Goal: Task Accomplishment & Management: Use online tool/utility

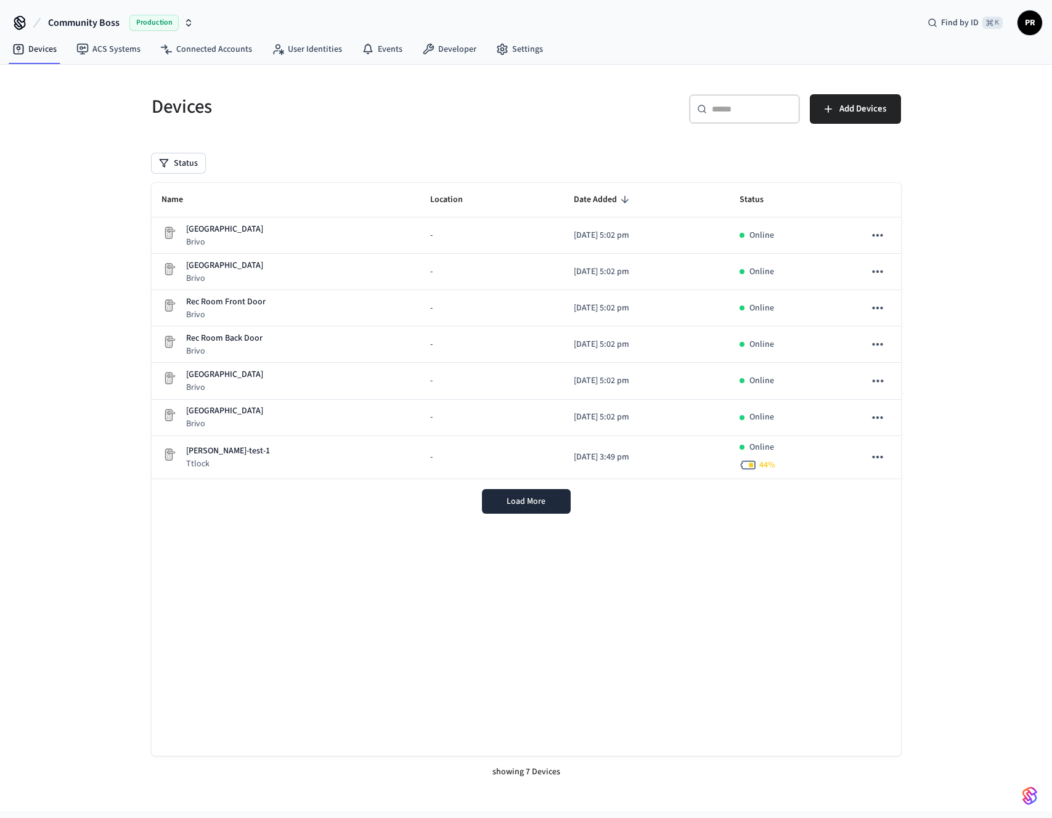
click at [184, 22] on icon "button" at bounding box center [189, 23] width 10 height 10
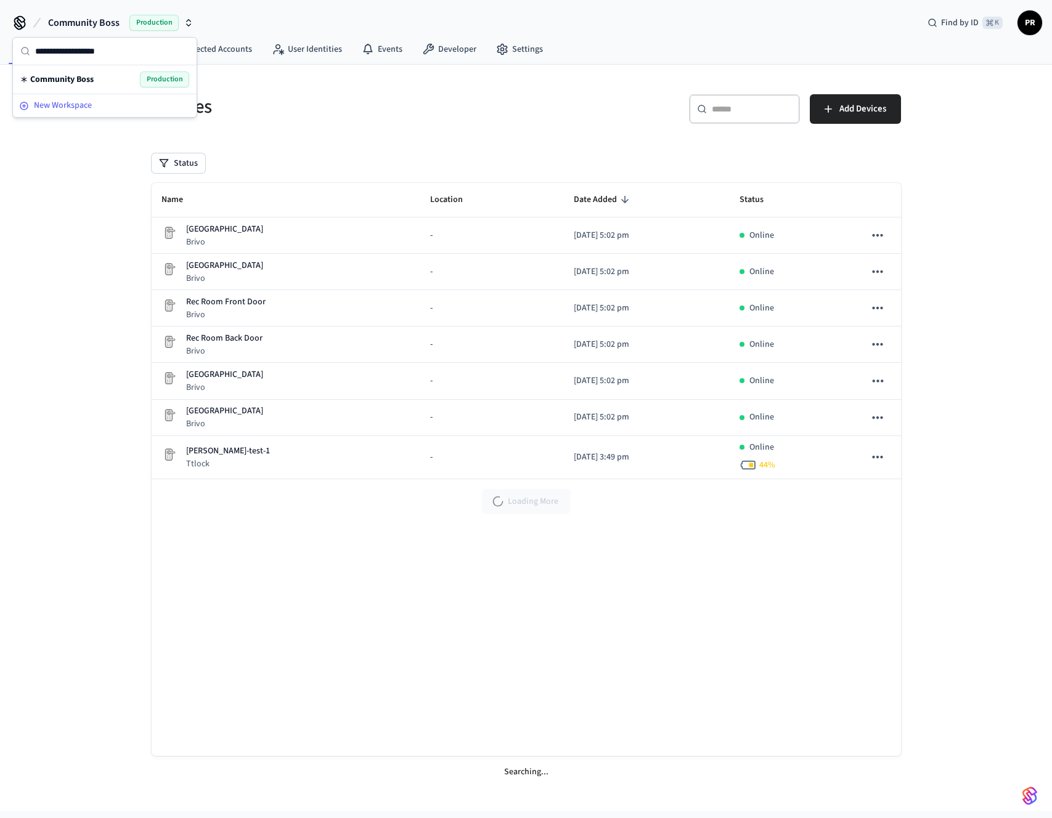
click at [82, 108] on span "New Workspace" at bounding box center [63, 105] width 58 height 13
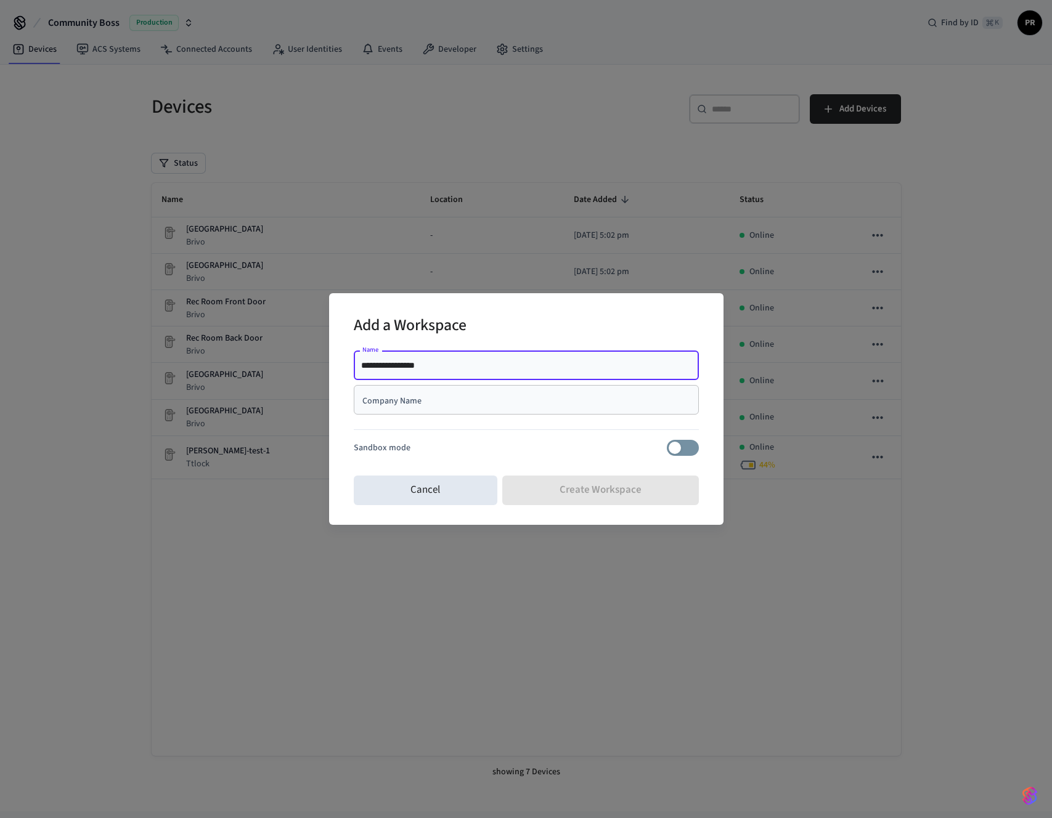
type input "**********"
click at [534, 408] on div "Company Name" at bounding box center [526, 400] width 345 height 30
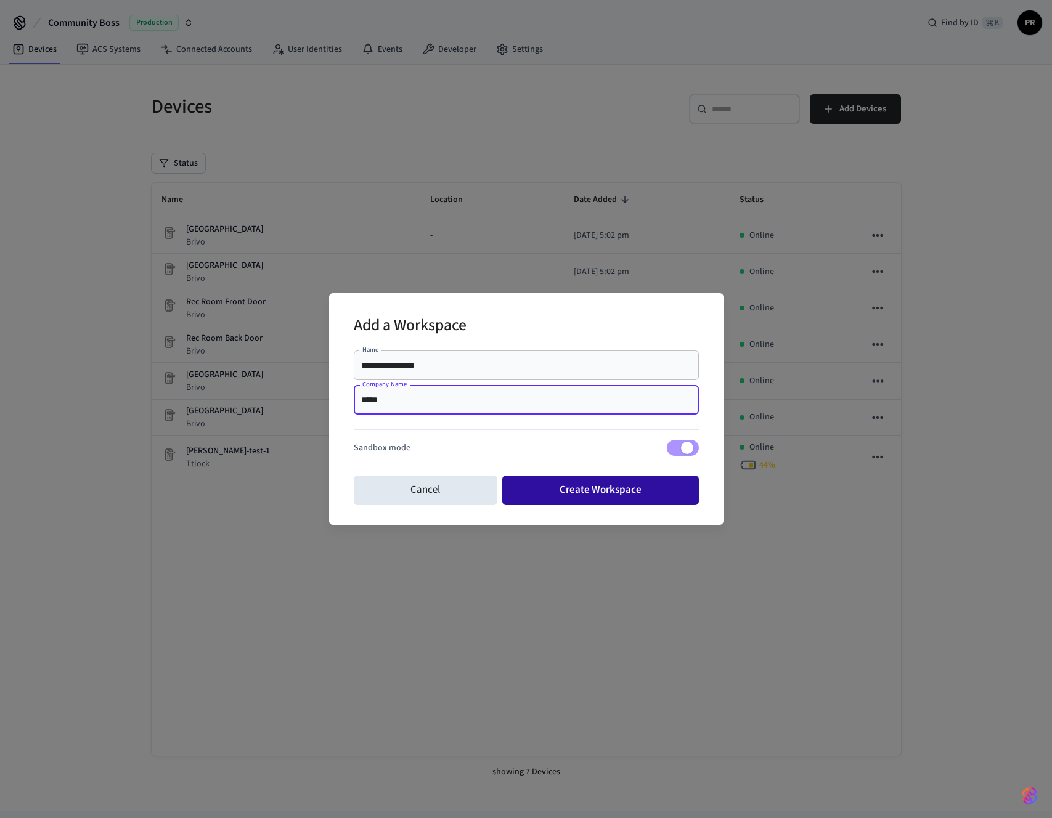
type input "*****"
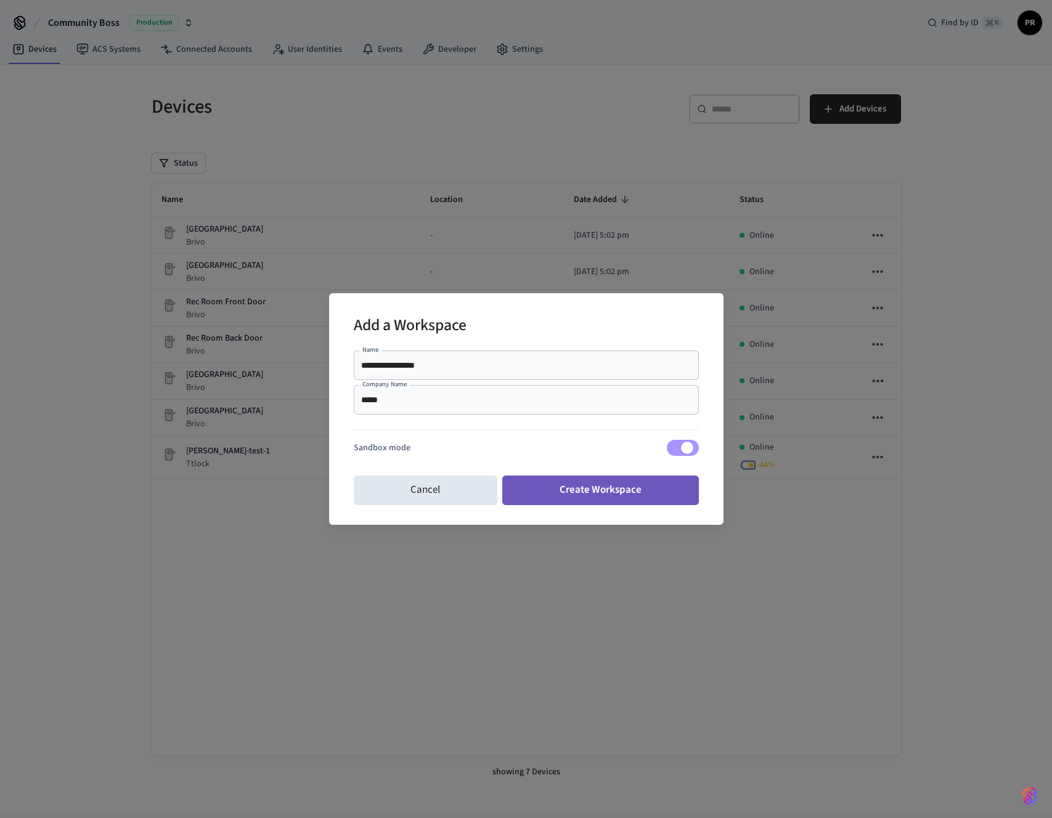
click at [598, 479] on button "Create Workspace" at bounding box center [600, 491] width 197 height 30
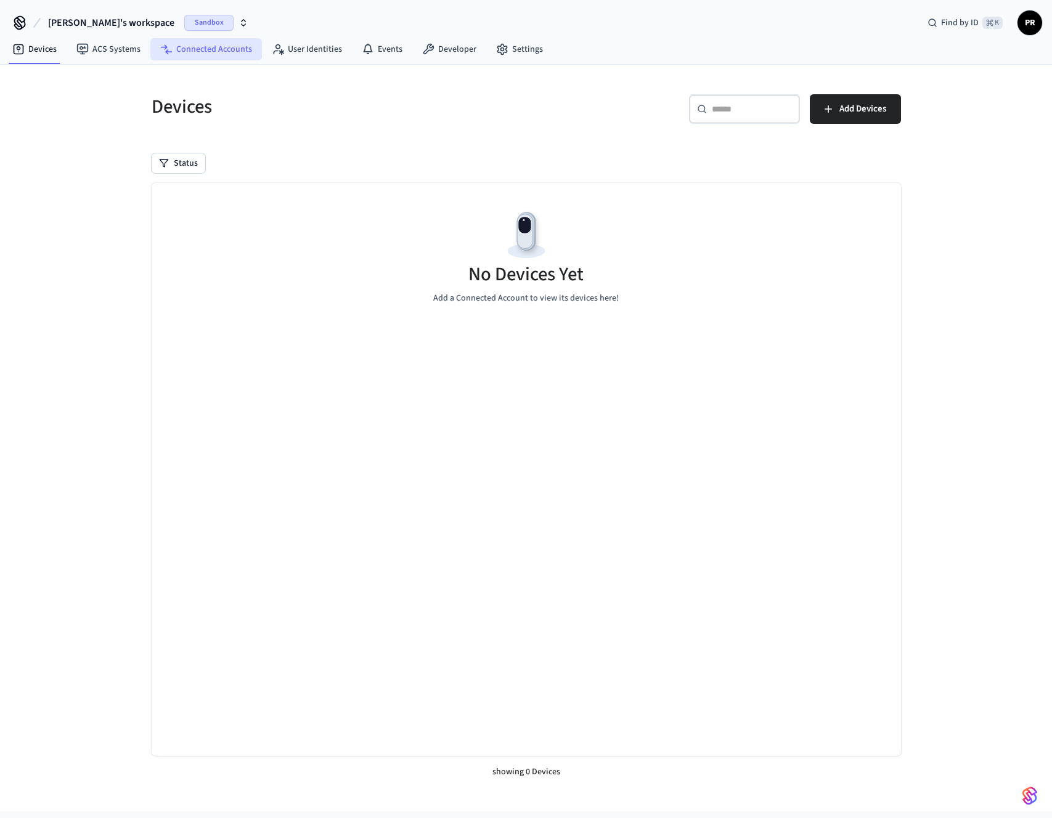
click at [199, 46] on link "Connected Accounts" at bounding box center [206, 49] width 112 height 22
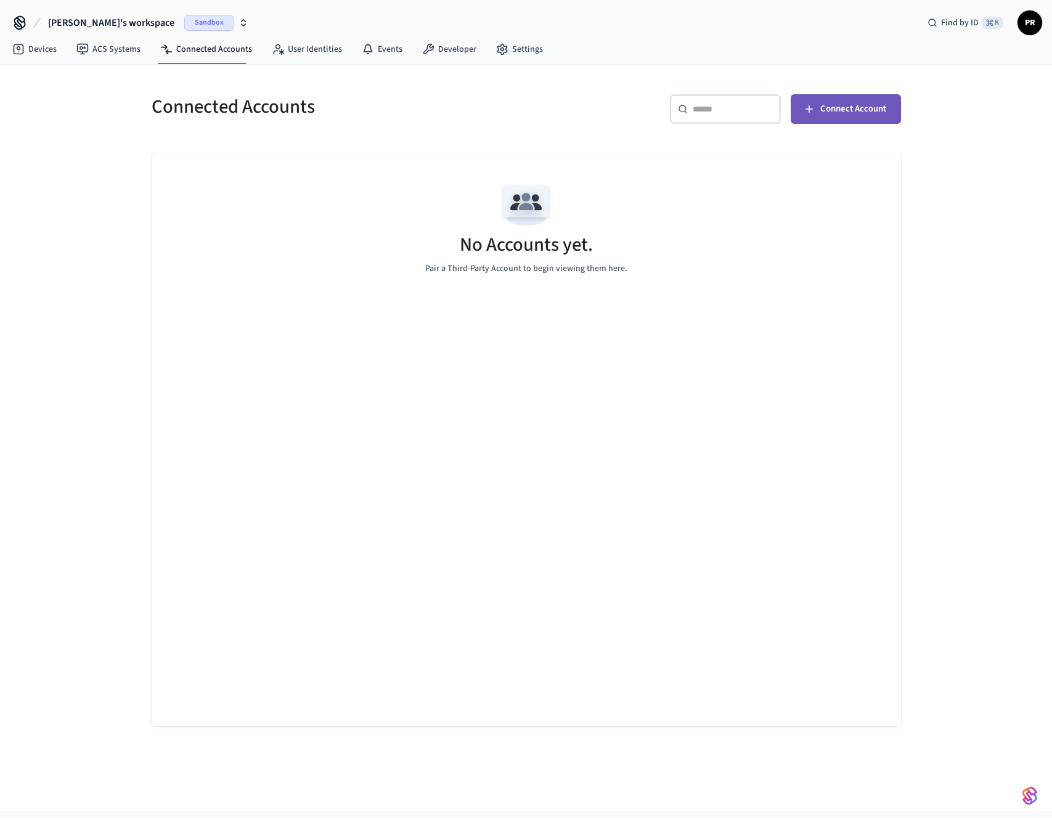
click at [848, 112] on span "Connect Account" at bounding box center [853, 109] width 66 height 16
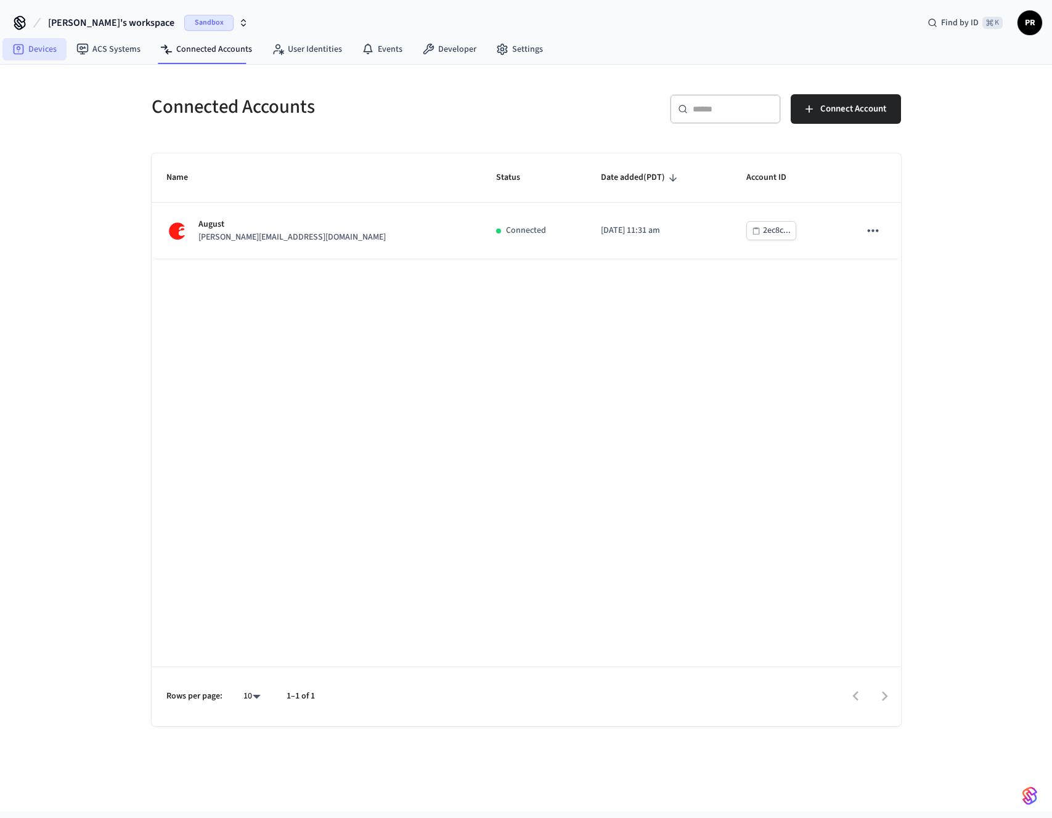
click at [31, 49] on link "Devices" at bounding box center [34, 49] width 64 height 22
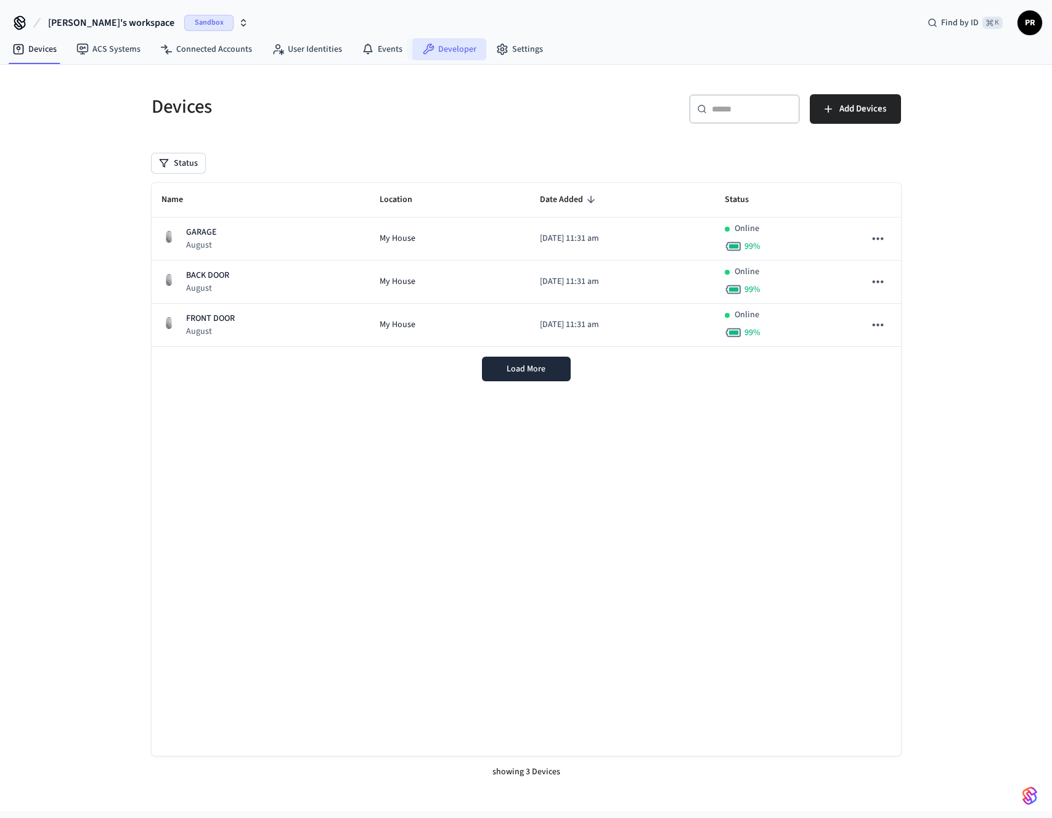
click at [457, 55] on link "Developer" at bounding box center [449, 49] width 74 height 22
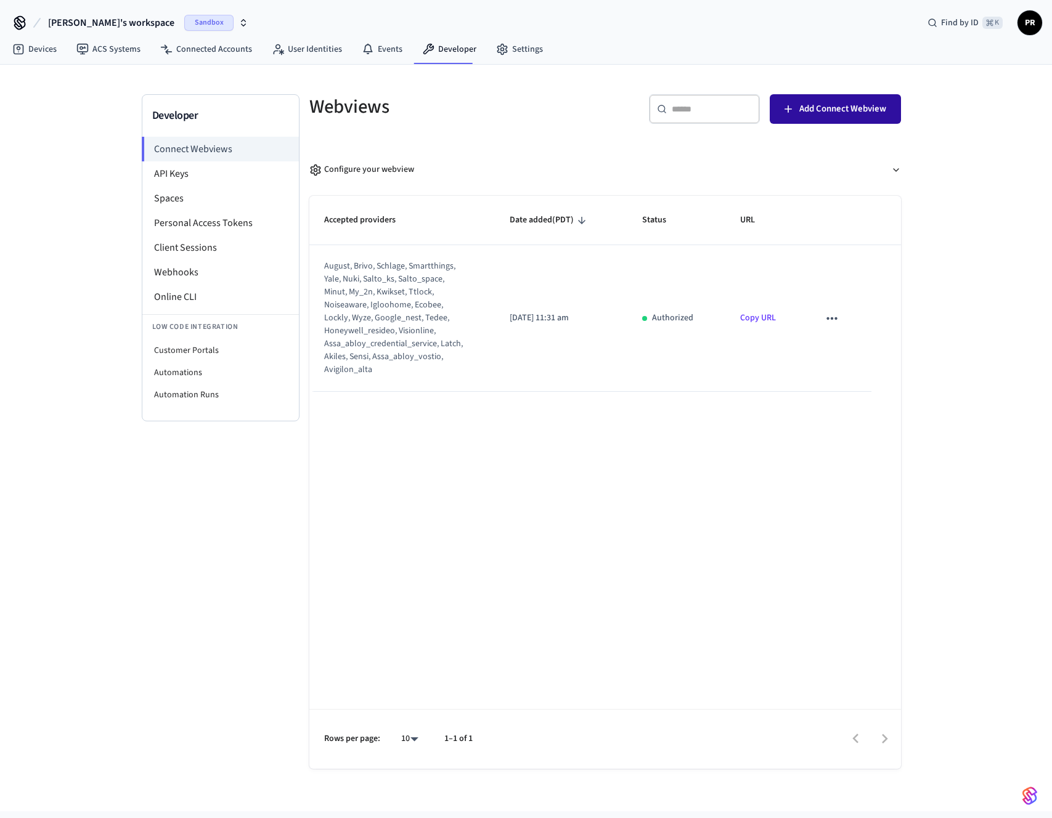
click at [874, 114] on span "Add Connect Webview" at bounding box center [842, 109] width 87 height 16
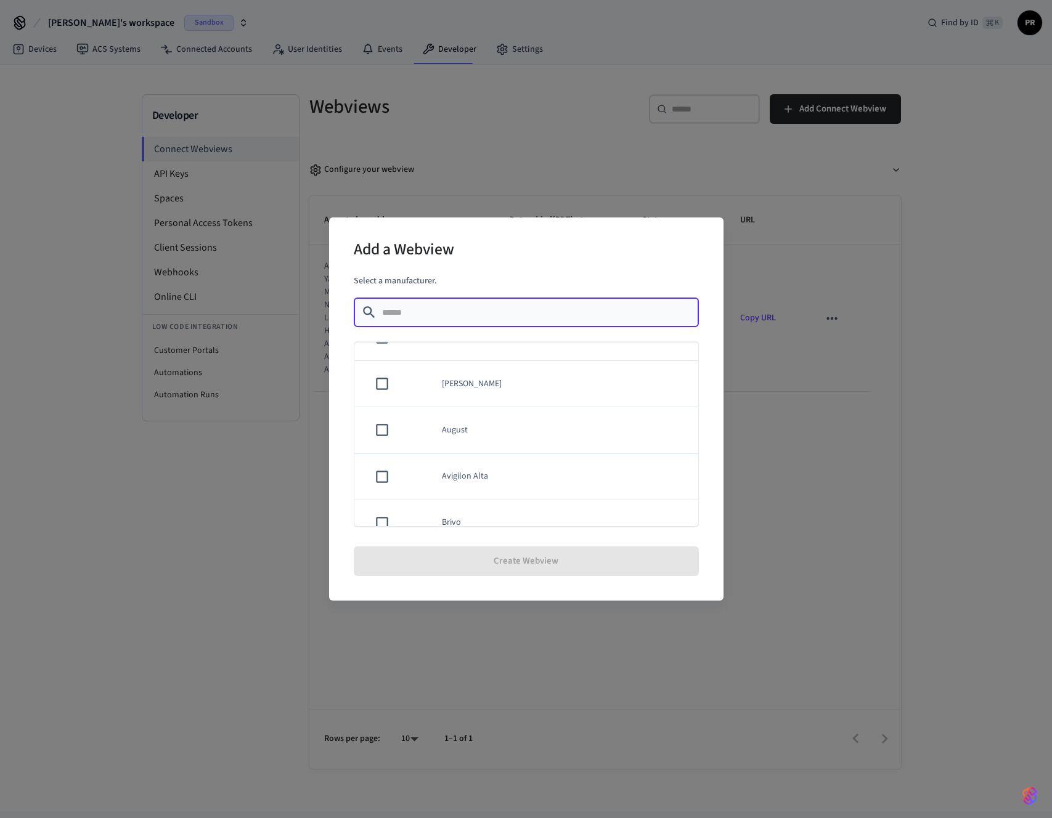
click at [397, 428] on td "sticky table" at bounding box center [379, 430] width 51 height 46
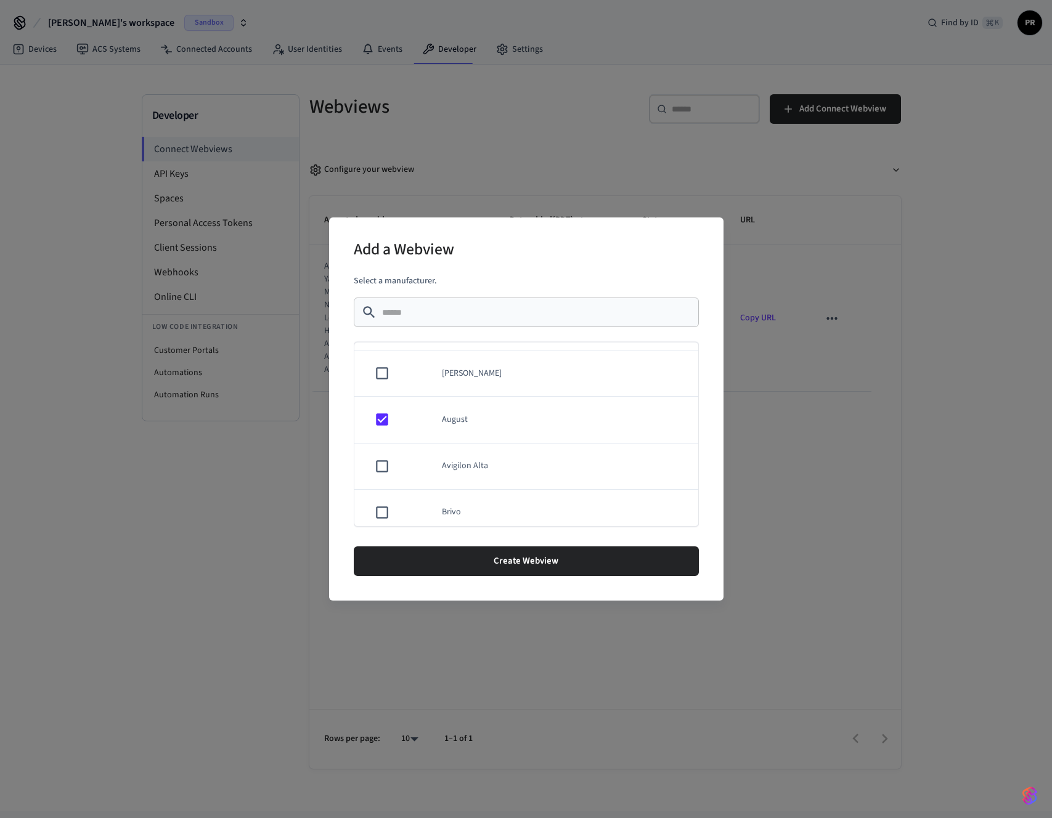
scroll to position [87, 0]
click at [454, 508] on td "Brivo" at bounding box center [562, 510] width 271 height 46
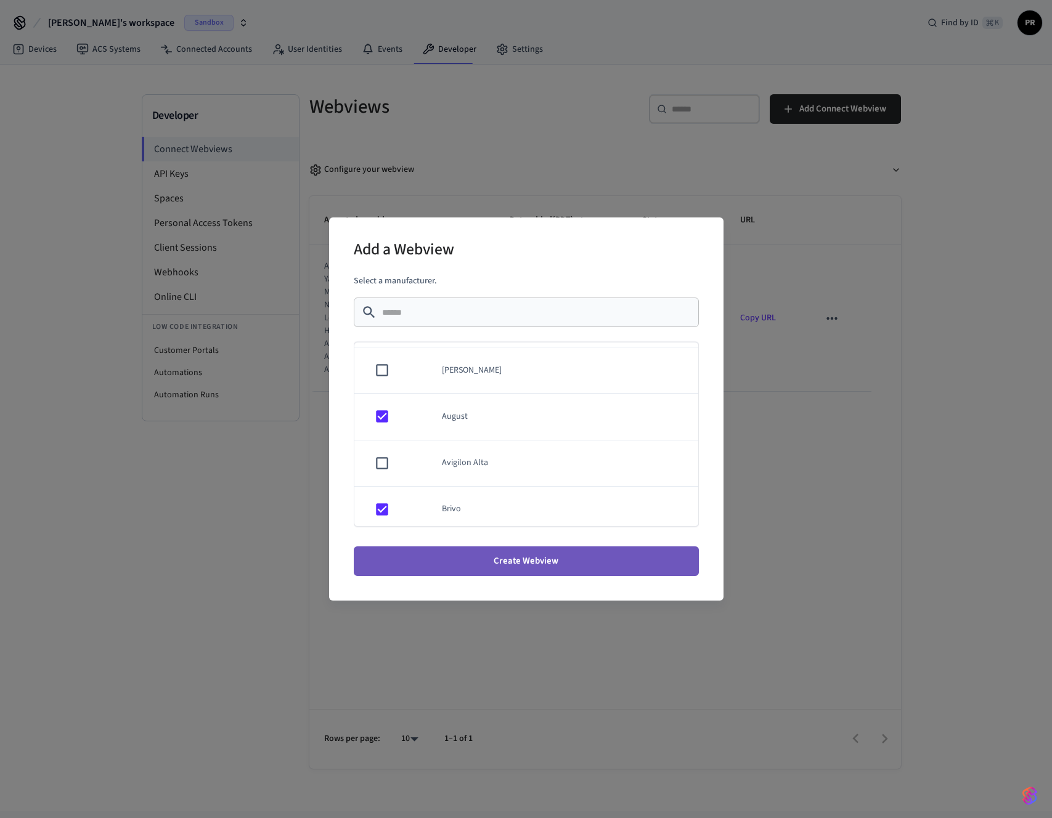
click at [487, 562] on button "Create Webview" at bounding box center [526, 562] width 345 height 30
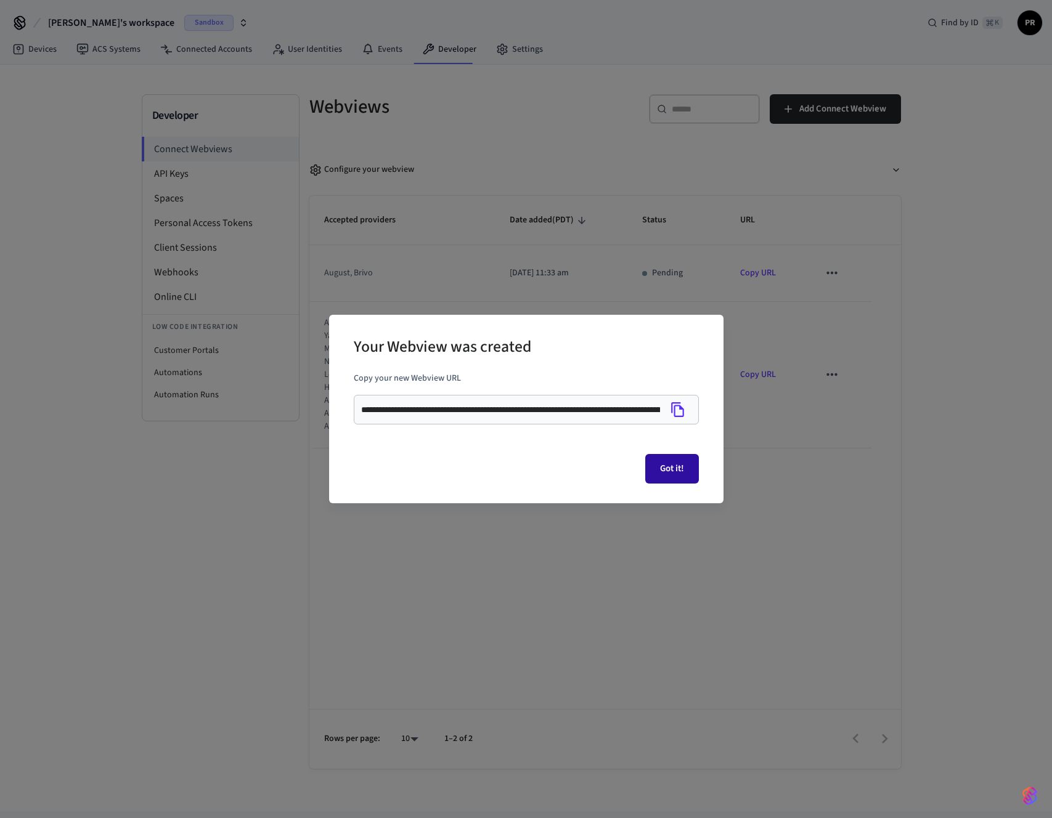
click at [665, 479] on button "Got it!" at bounding box center [672, 469] width 54 height 30
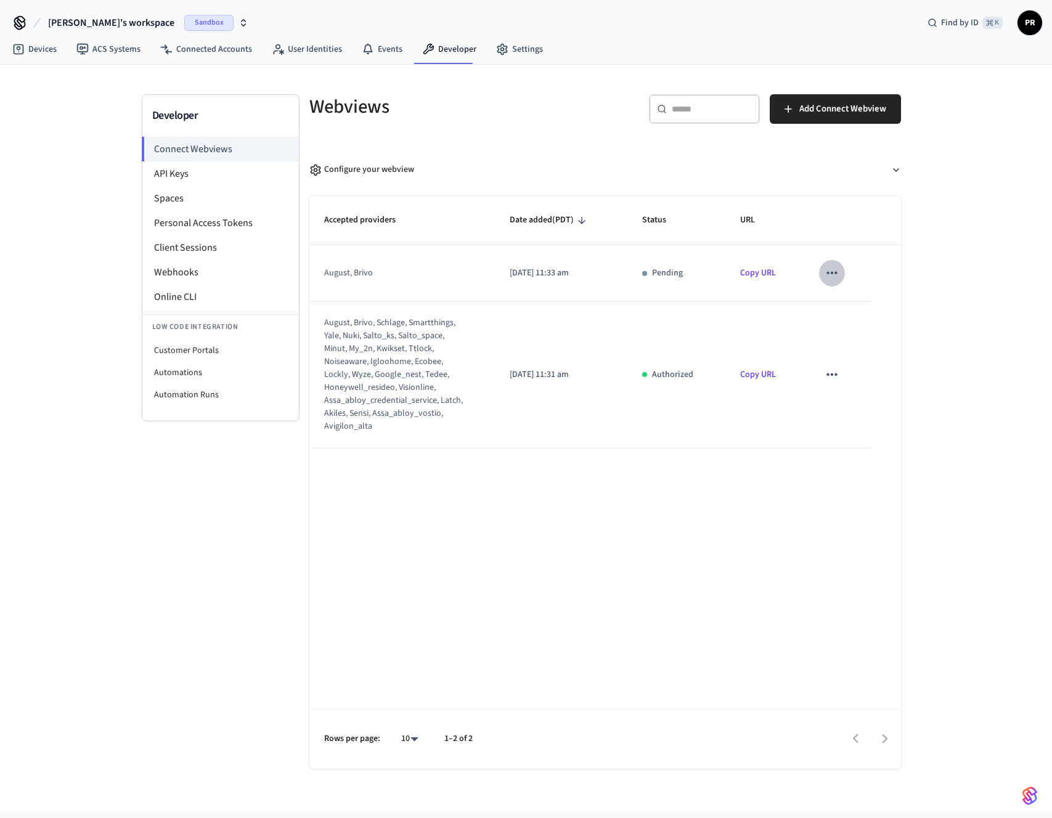
click at [841, 274] on button "sticky table" at bounding box center [832, 273] width 26 height 26
click at [841, 274] on div at bounding box center [526, 409] width 1052 height 818
click at [193, 179] on li "API Keys" at bounding box center [220, 173] width 157 height 25
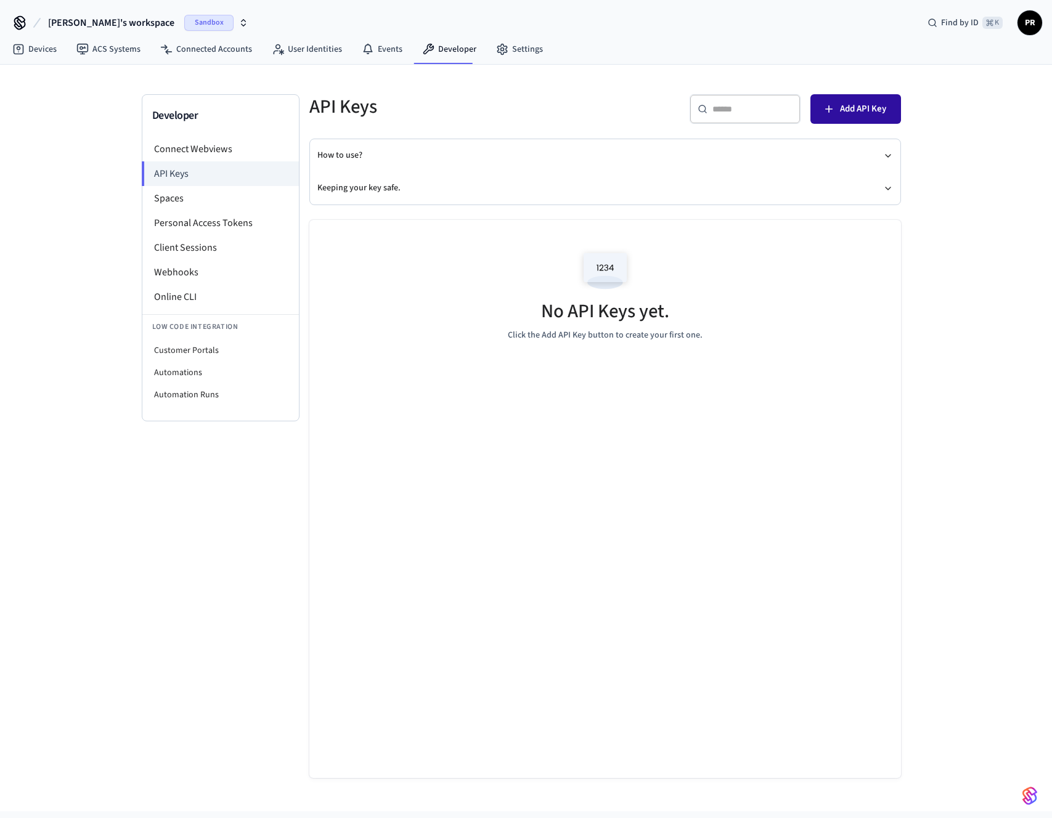
click at [850, 112] on span "Add API Key" at bounding box center [863, 109] width 46 height 16
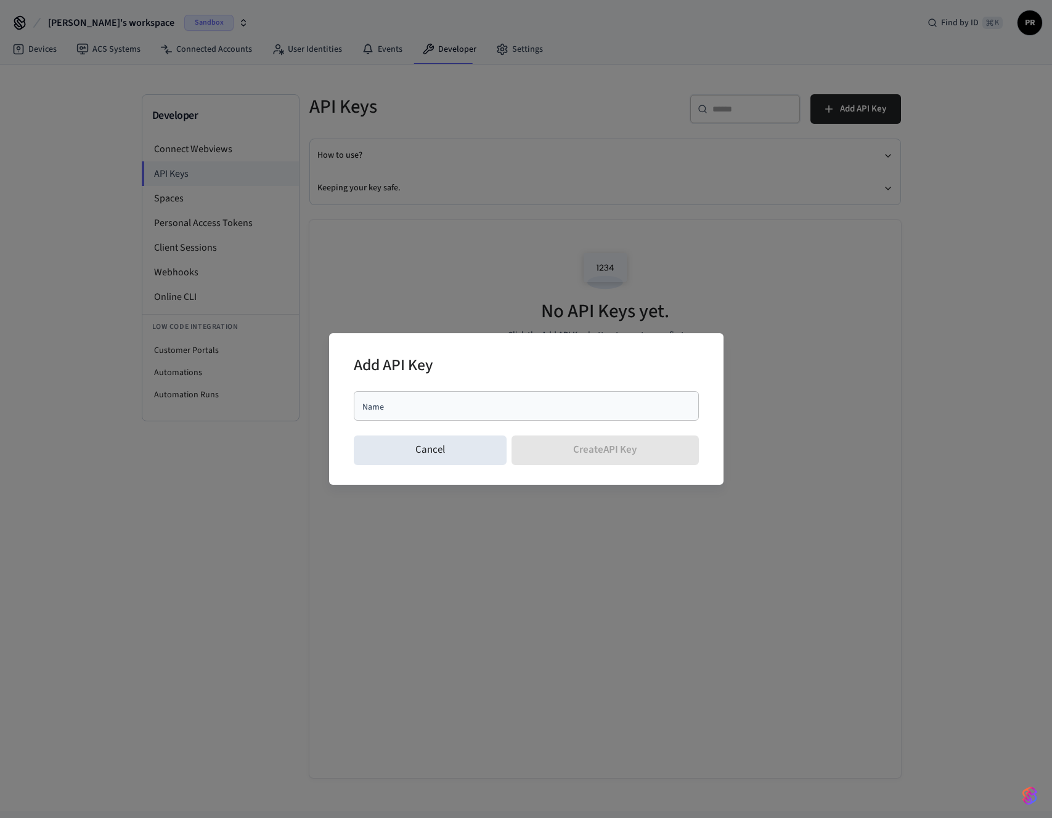
click at [599, 383] on div "Add API Key" at bounding box center [526, 367] width 345 height 38
click at [555, 409] on input "Name" at bounding box center [526, 406] width 330 height 12
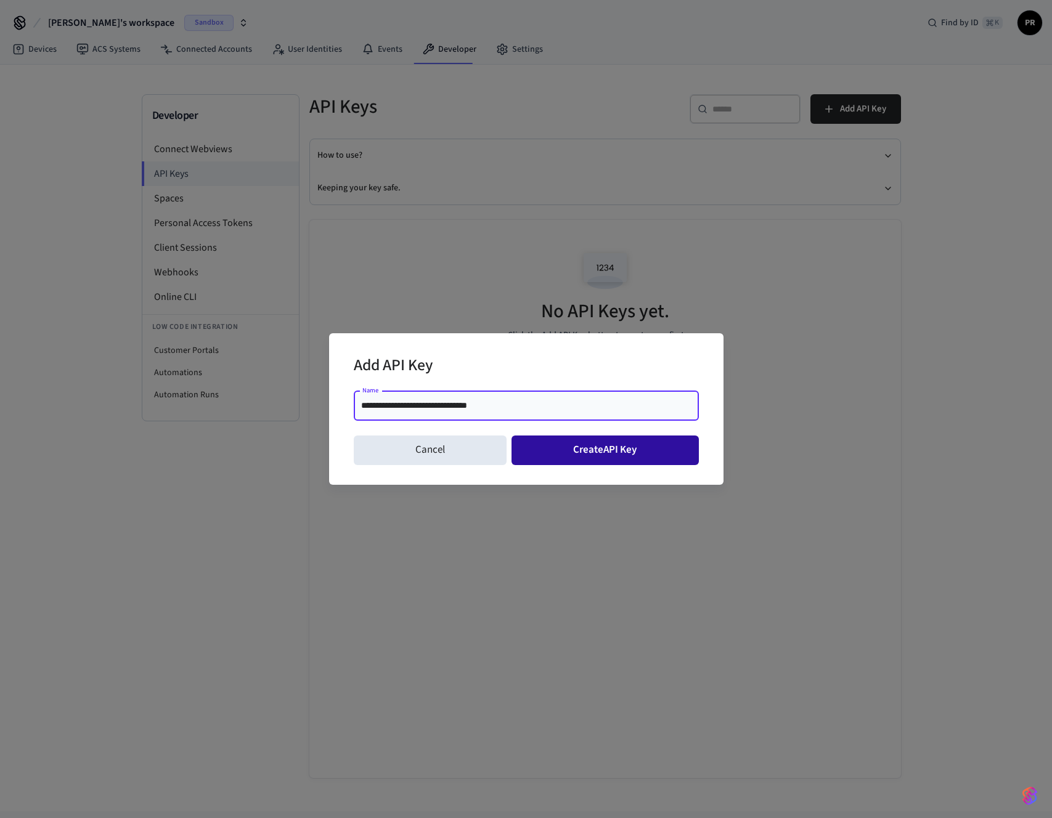
type input "**********"
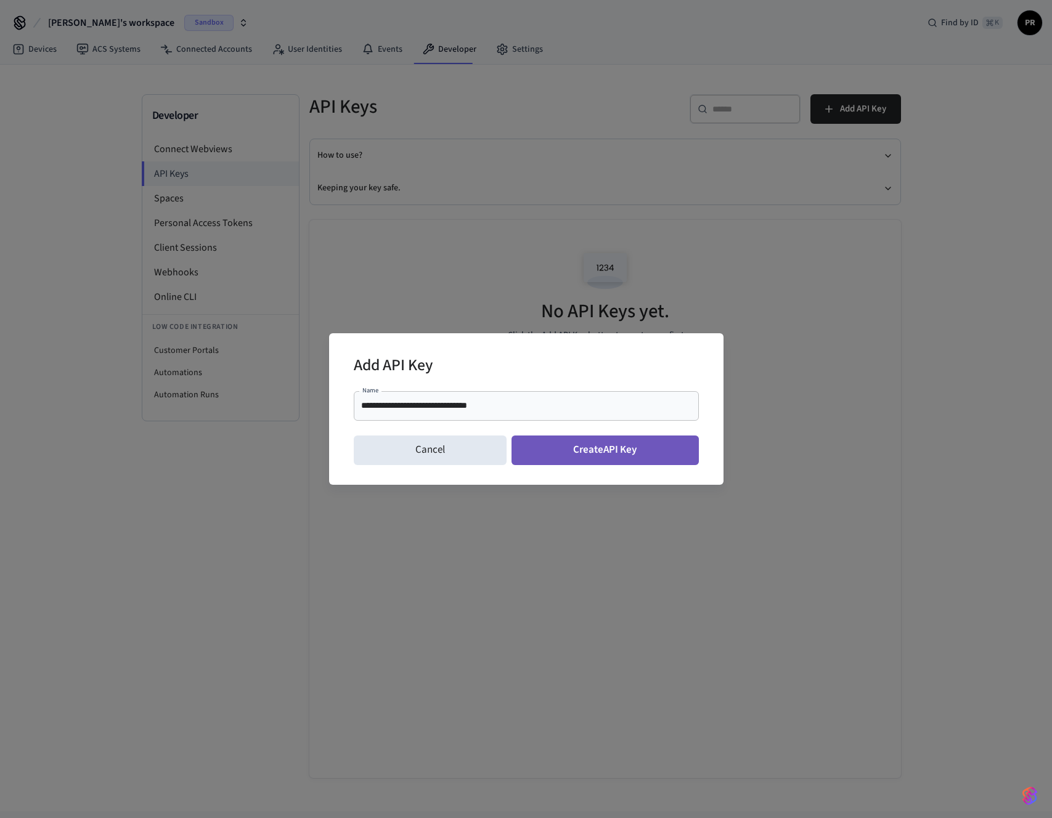
click at [665, 449] on button "Create API Key" at bounding box center [604, 451] width 187 height 30
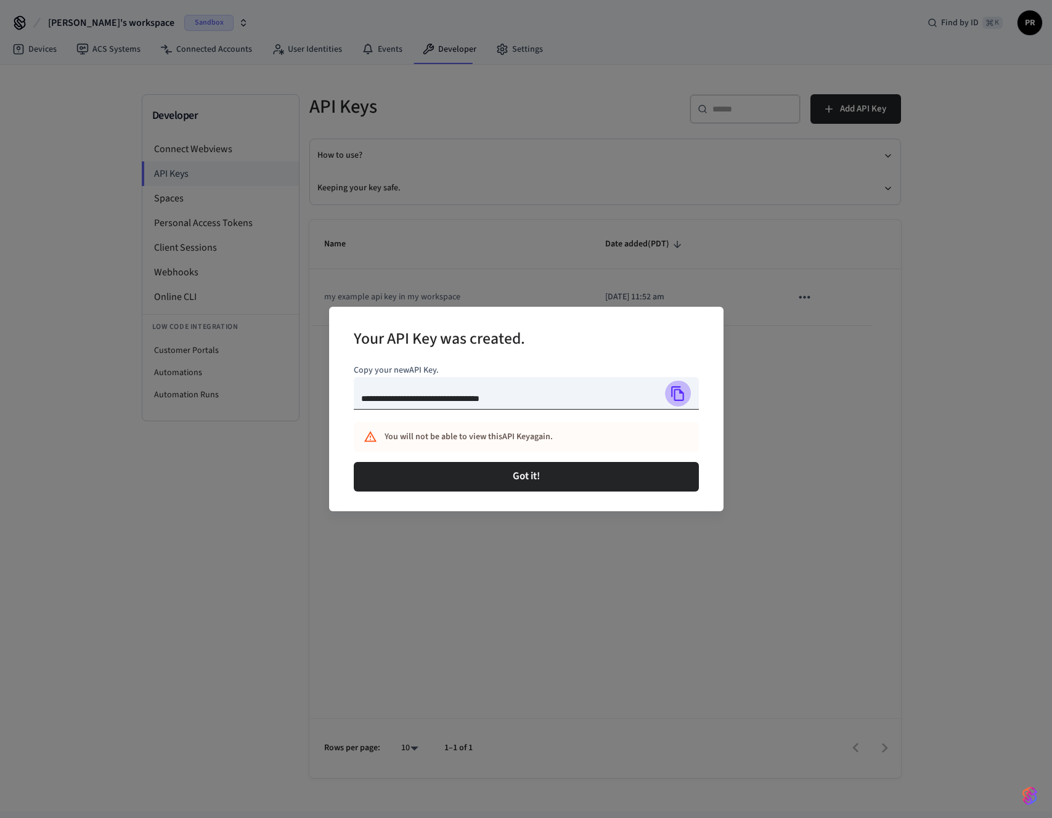
click at [680, 396] on icon "Copy" at bounding box center [678, 394] width 16 height 16
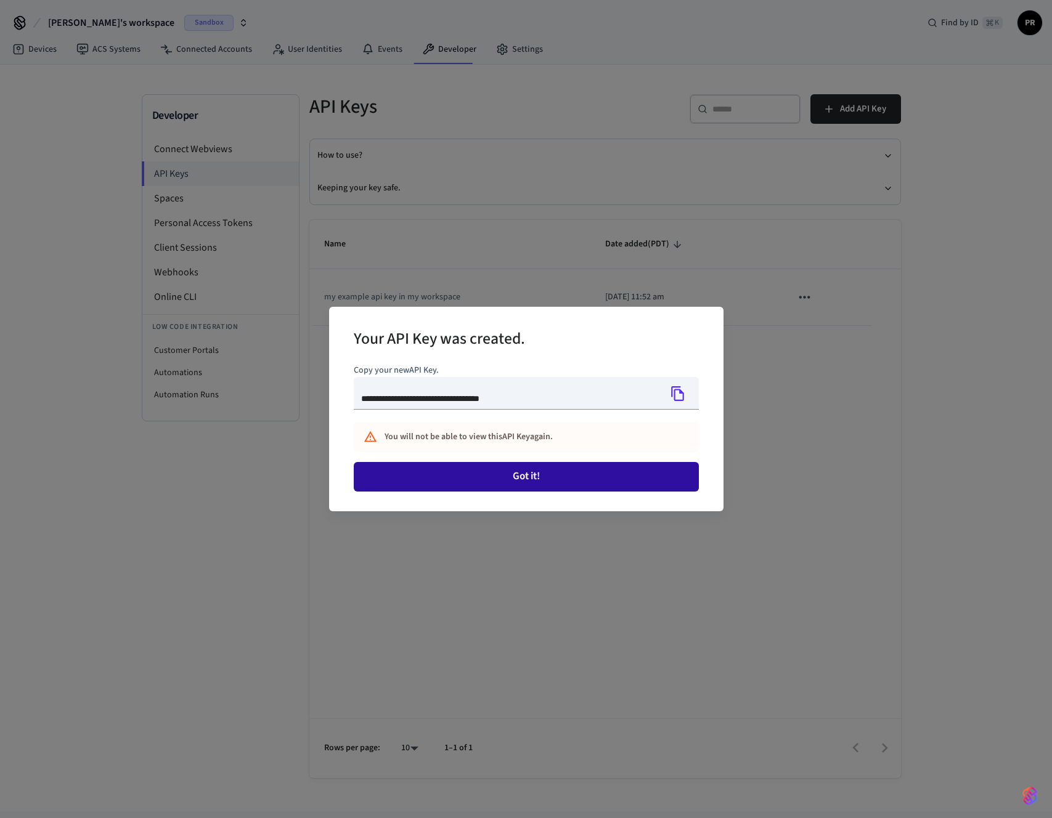
click at [514, 482] on button "Got it!" at bounding box center [526, 477] width 345 height 30
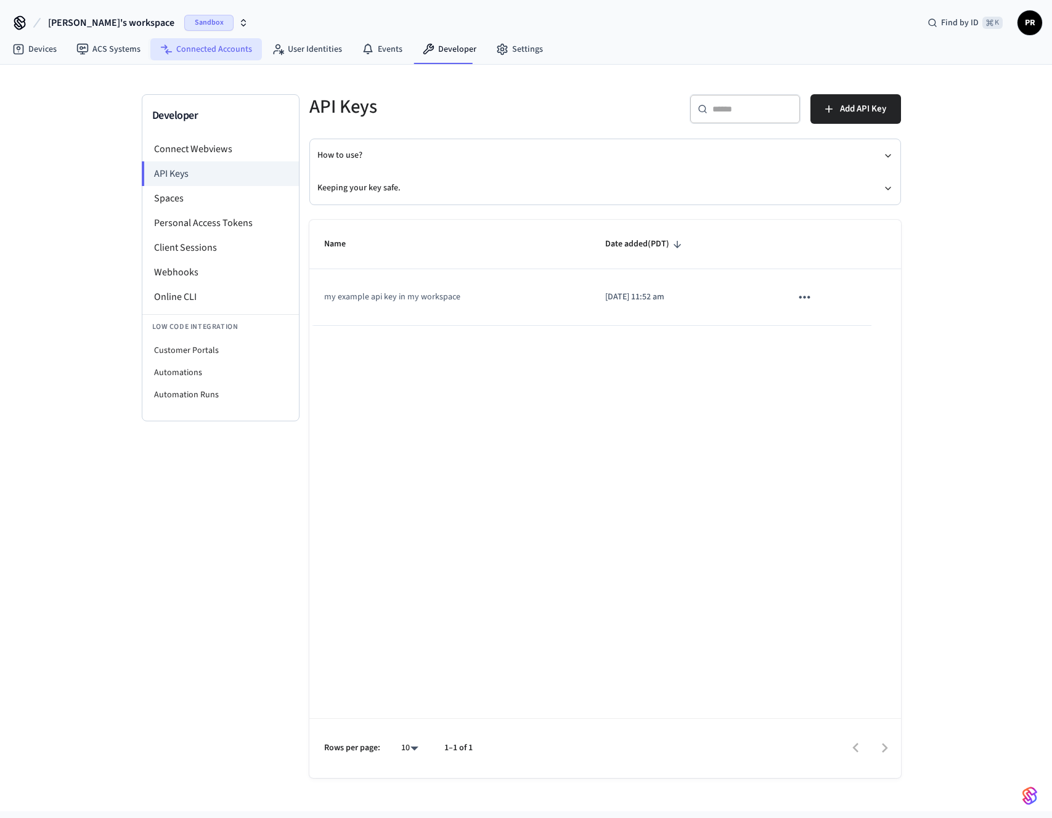
click at [212, 54] on link "Connected Accounts" at bounding box center [206, 49] width 112 height 22
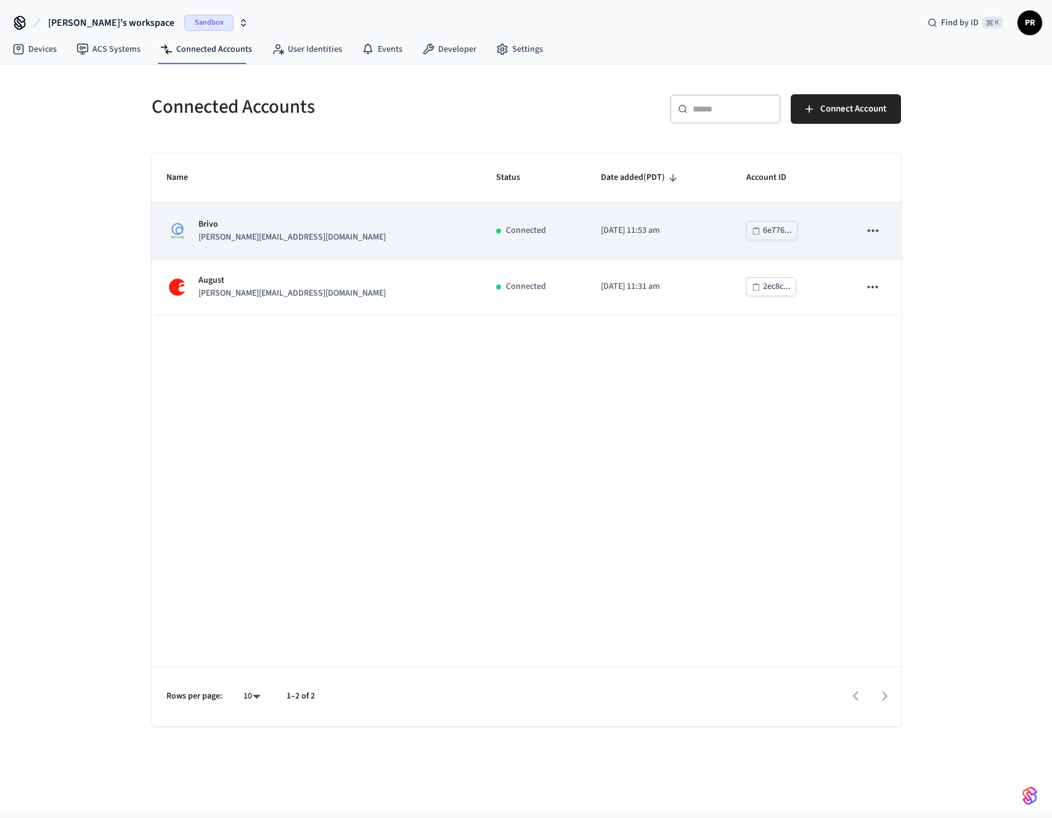
click at [789, 227] on td "6e776..." at bounding box center [787, 231] width 113 height 56
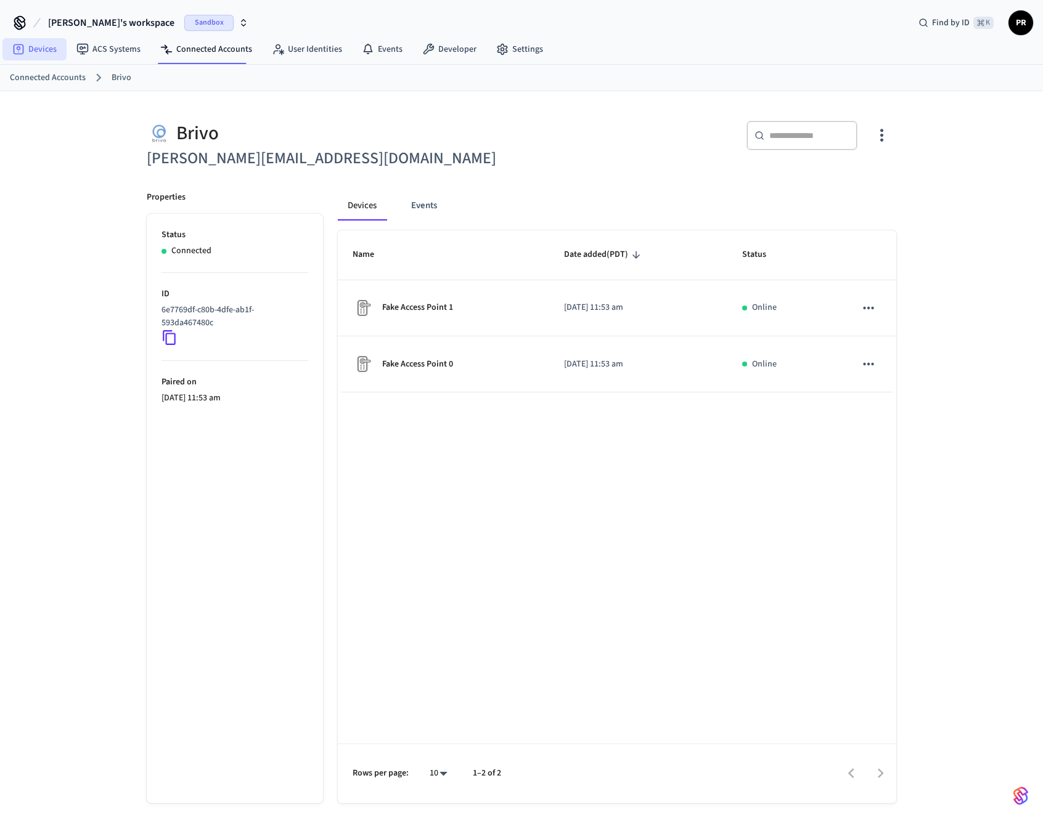
click at [12, 51] on icon at bounding box center [18, 49] width 12 height 12
